Goal: Task Accomplishment & Management: Use online tool/utility

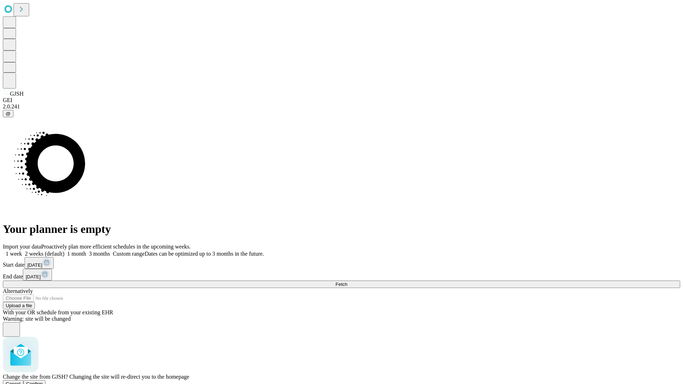
click at [43, 381] on span "Confirm" at bounding box center [34, 383] width 17 height 5
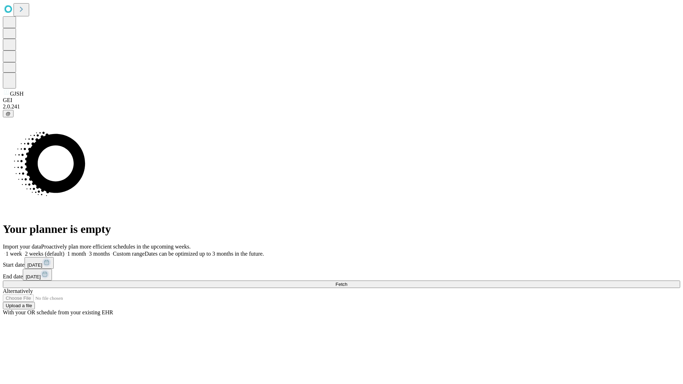
click at [64, 251] on label "2 weeks (default)" at bounding box center [43, 254] width 42 height 6
click at [347, 282] on span "Fetch" at bounding box center [341, 284] width 12 height 5
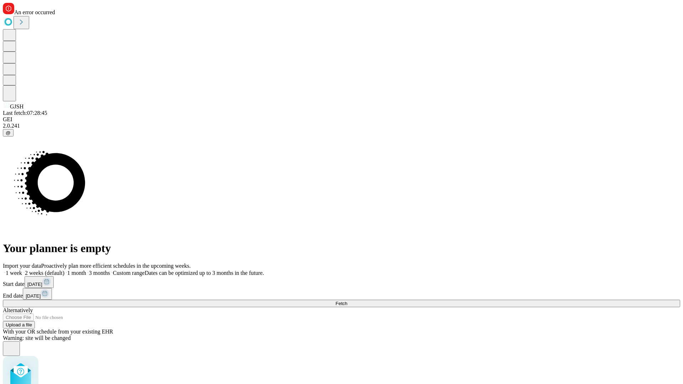
click at [64, 270] on label "2 weeks (default)" at bounding box center [43, 273] width 42 height 6
click at [347, 301] on span "Fetch" at bounding box center [341, 303] width 12 height 5
click at [64, 270] on label "2 weeks (default)" at bounding box center [43, 273] width 42 height 6
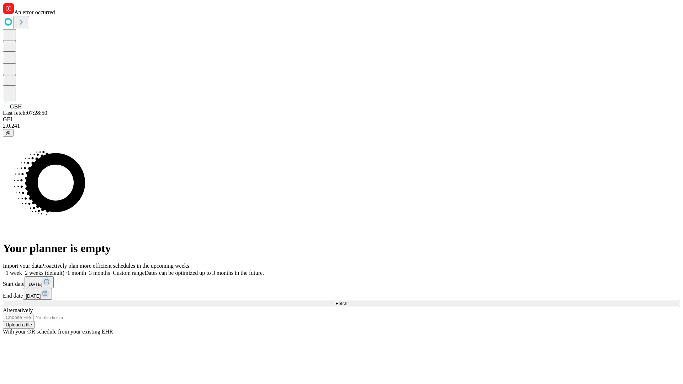
click at [347, 301] on span "Fetch" at bounding box center [341, 303] width 12 height 5
click at [64, 270] on label "2 weeks (default)" at bounding box center [43, 273] width 42 height 6
click at [347, 301] on span "Fetch" at bounding box center [341, 303] width 12 height 5
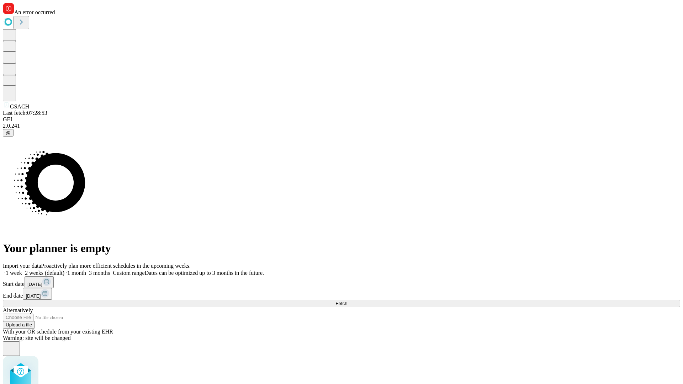
click at [64, 270] on label "2 weeks (default)" at bounding box center [43, 273] width 42 height 6
click at [347, 301] on span "Fetch" at bounding box center [341, 303] width 12 height 5
click at [64, 270] on label "2 weeks (default)" at bounding box center [43, 273] width 42 height 6
click at [347, 301] on span "Fetch" at bounding box center [341, 303] width 12 height 5
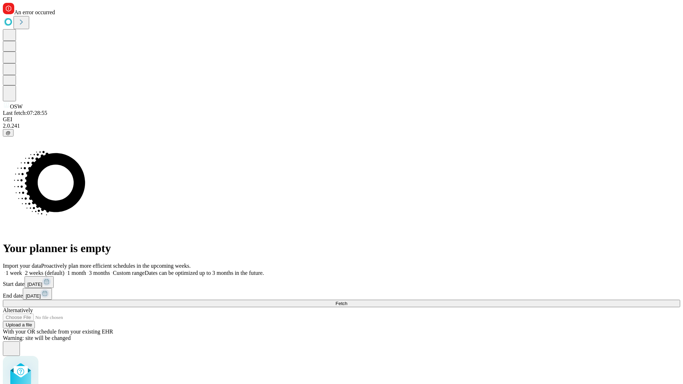
click at [64, 270] on label "2 weeks (default)" at bounding box center [43, 273] width 42 height 6
click at [347, 301] on span "Fetch" at bounding box center [341, 303] width 12 height 5
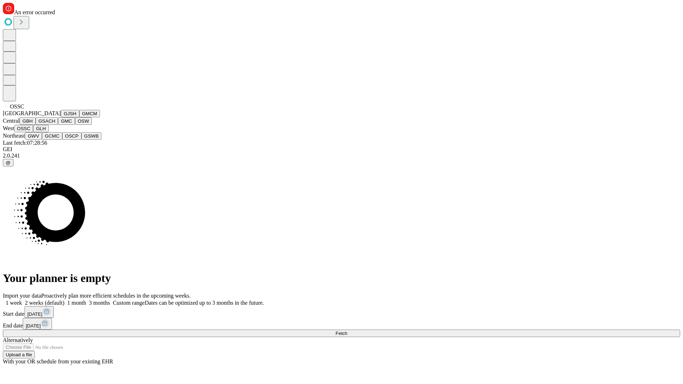
click at [48, 132] on button "GLH" at bounding box center [40, 128] width 15 height 7
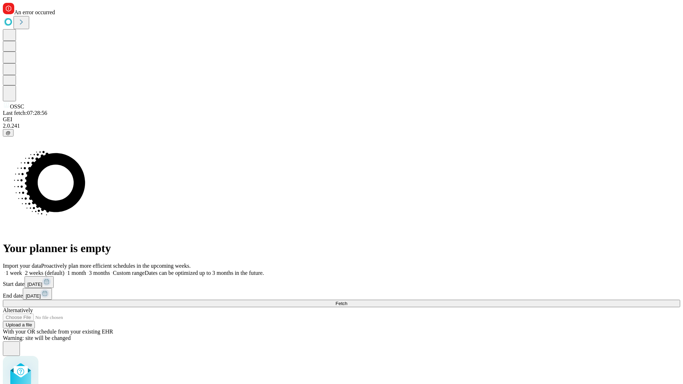
click at [64, 270] on label "2 weeks (default)" at bounding box center [43, 273] width 42 height 6
click at [347, 301] on span "Fetch" at bounding box center [341, 303] width 12 height 5
click at [64, 270] on label "2 weeks (default)" at bounding box center [43, 273] width 42 height 6
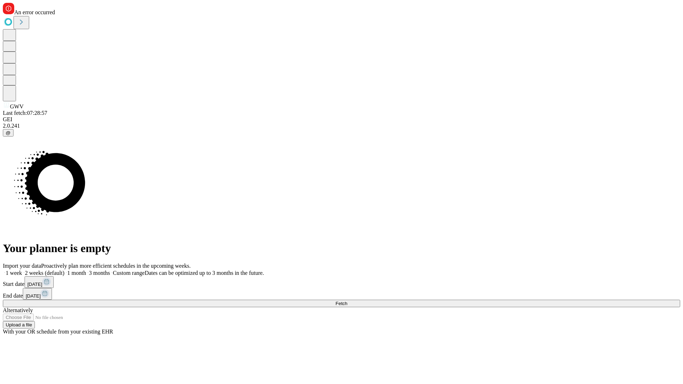
click at [347, 301] on span "Fetch" at bounding box center [341, 303] width 12 height 5
click at [64, 270] on label "2 weeks (default)" at bounding box center [43, 273] width 42 height 6
click at [347, 301] on span "Fetch" at bounding box center [341, 303] width 12 height 5
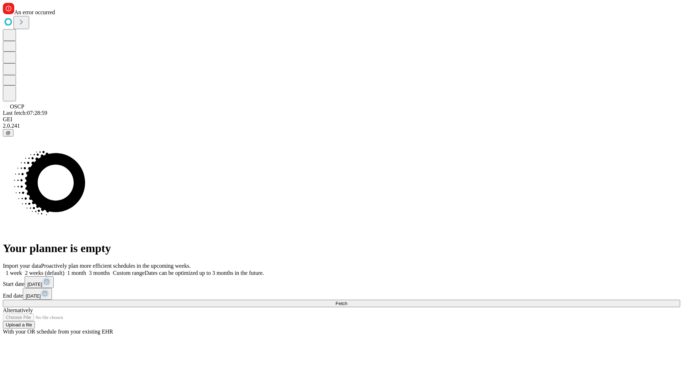
click at [64, 270] on label "2 weeks (default)" at bounding box center [43, 273] width 42 height 6
click at [347, 301] on span "Fetch" at bounding box center [341, 303] width 12 height 5
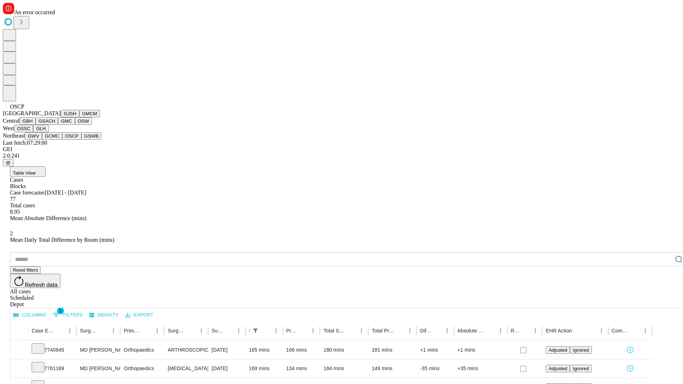
click at [81, 140] on button "GSWB" at bounding box center [91, 135] width 20 height 7
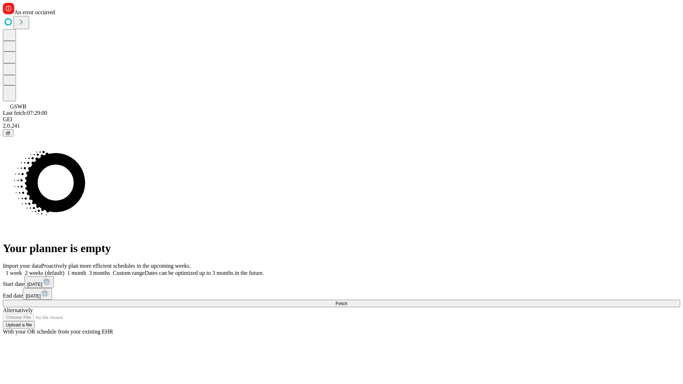
click at [64, 270] on label "2 weeks (default)" at bounding box center [43, 273] width 42 height 6
click at [347, 301] on span "Fetch" at bounding box center [341, 303] width 12 height 5
